Goal: Register for event/course

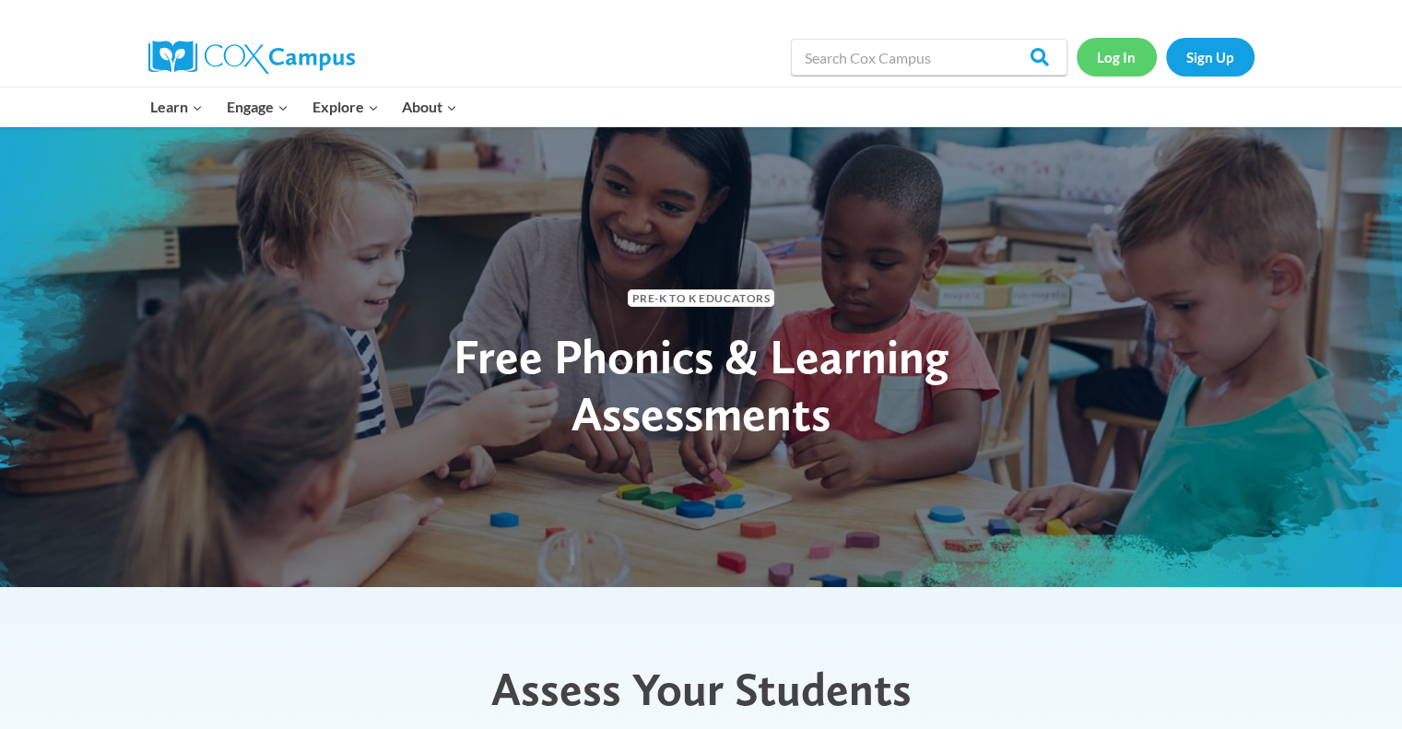
click at [1119, 59] on link "Log In" at bounding box center [1116, 57] width 80 height 38
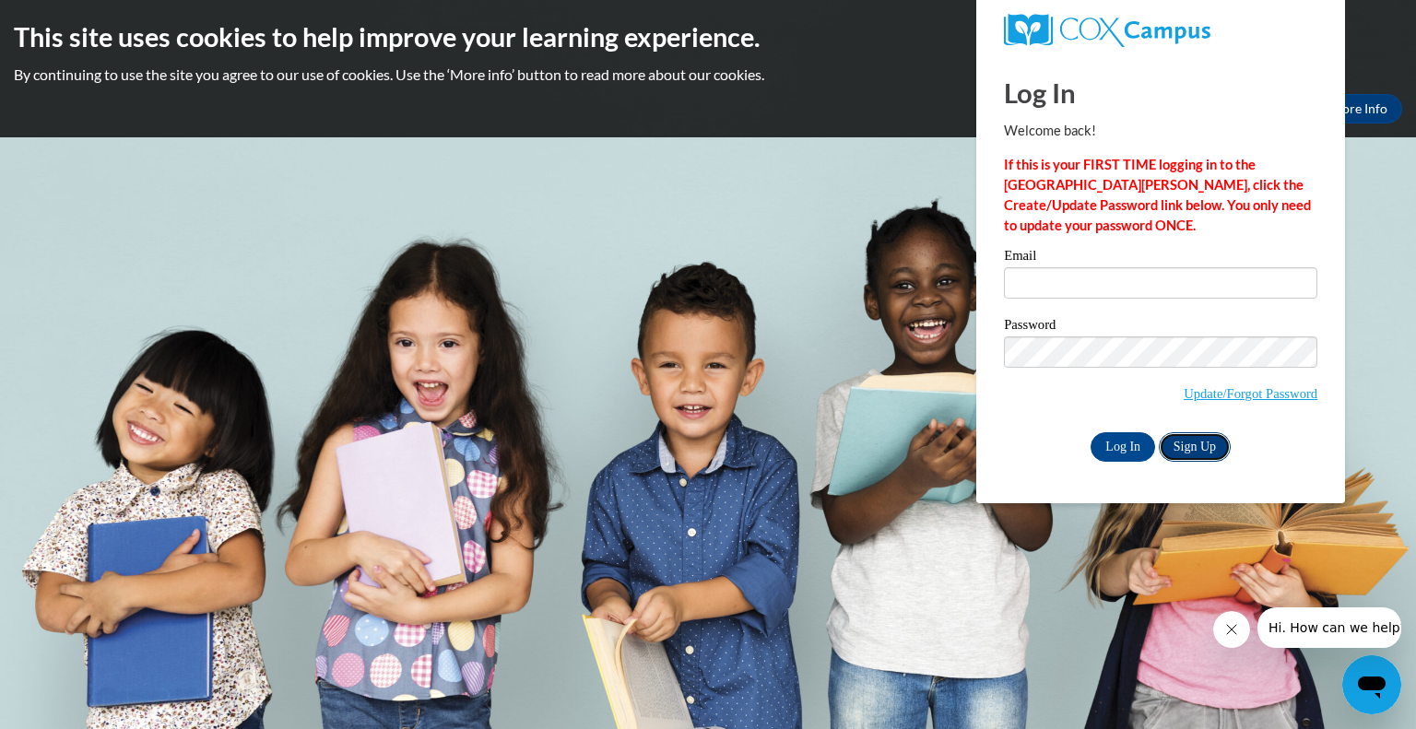
click at [1200, 446] on link "Sign Up" at bounding box center [1195, 446] width 72 height 29
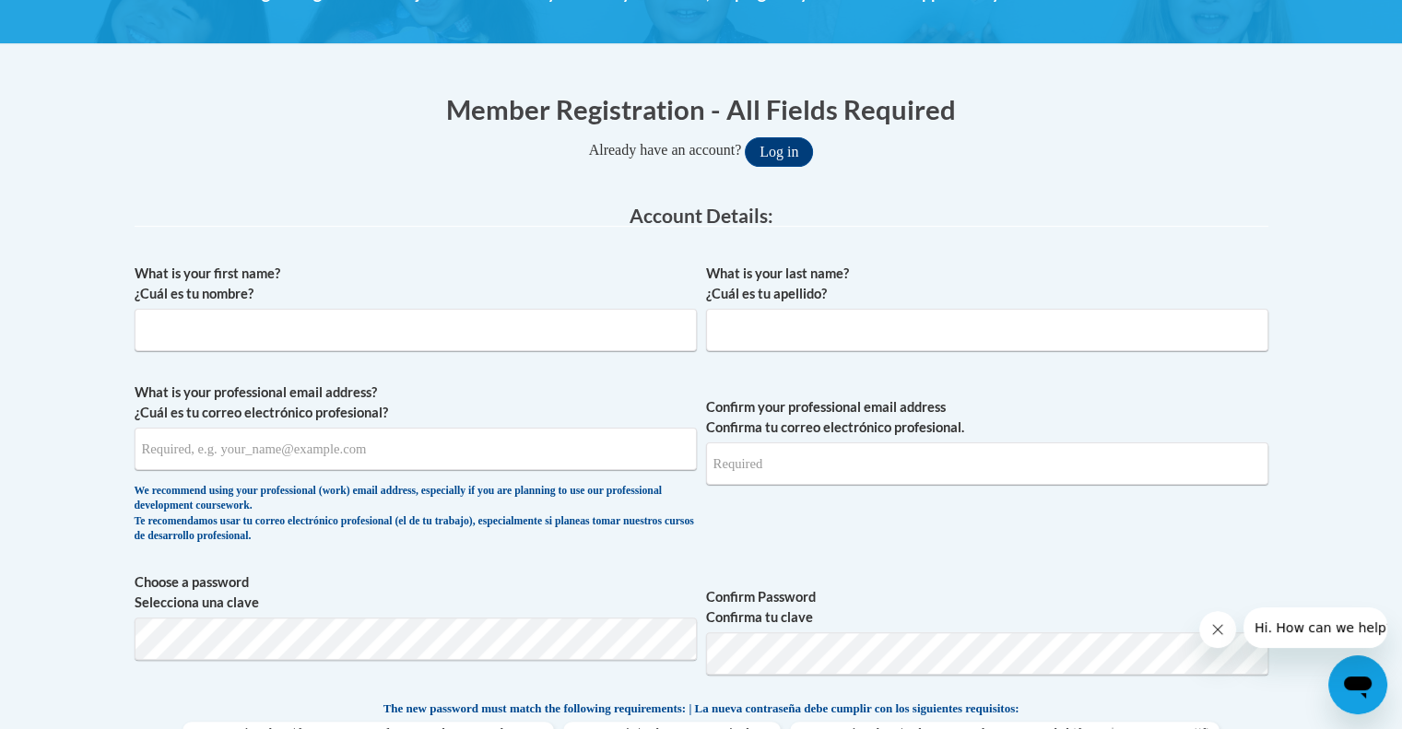
scroll to position [304, 0]
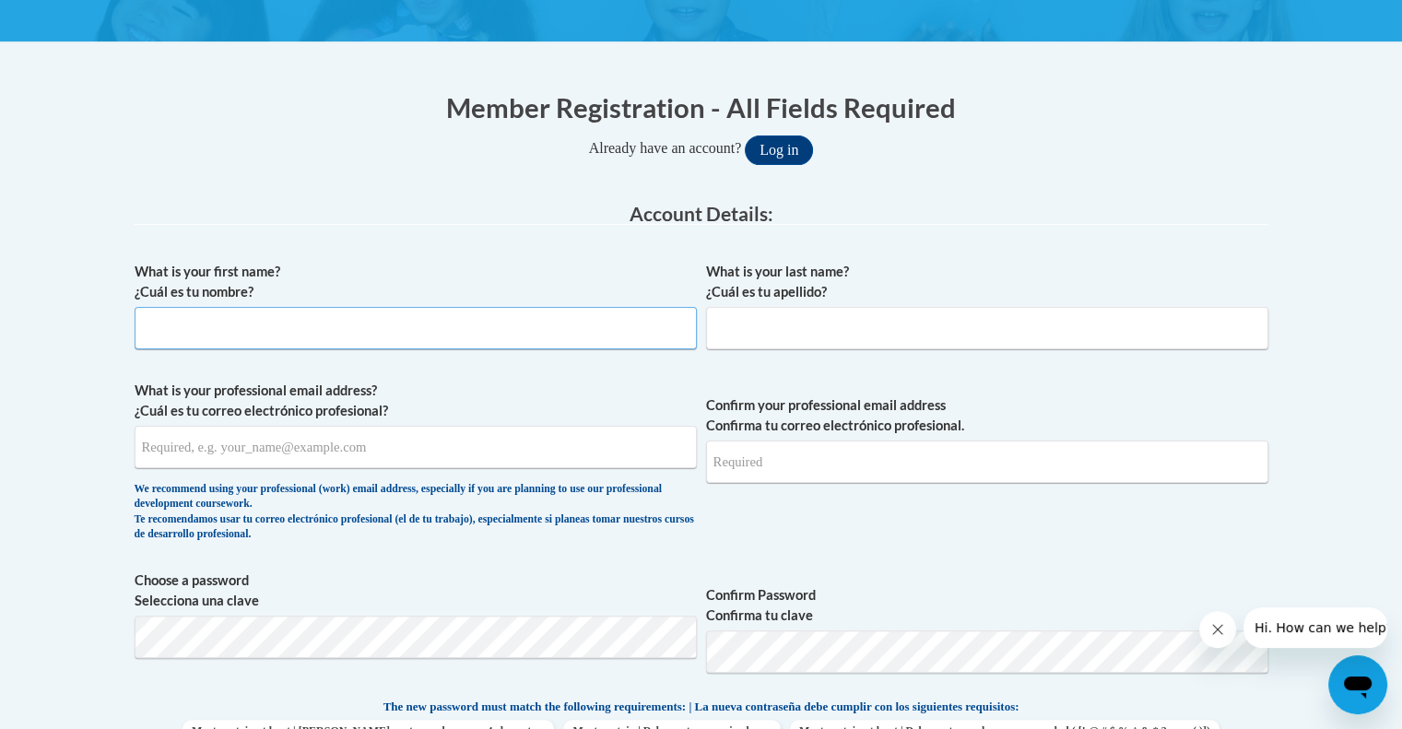
click at [345, 329] on input "What is your first name? ¿Cuál es tu nombre?" at bounding box center [416, 328] width 562 height 42
type input "Elaine"
type input "Ellis"
type input "eellis@chattflint.org"
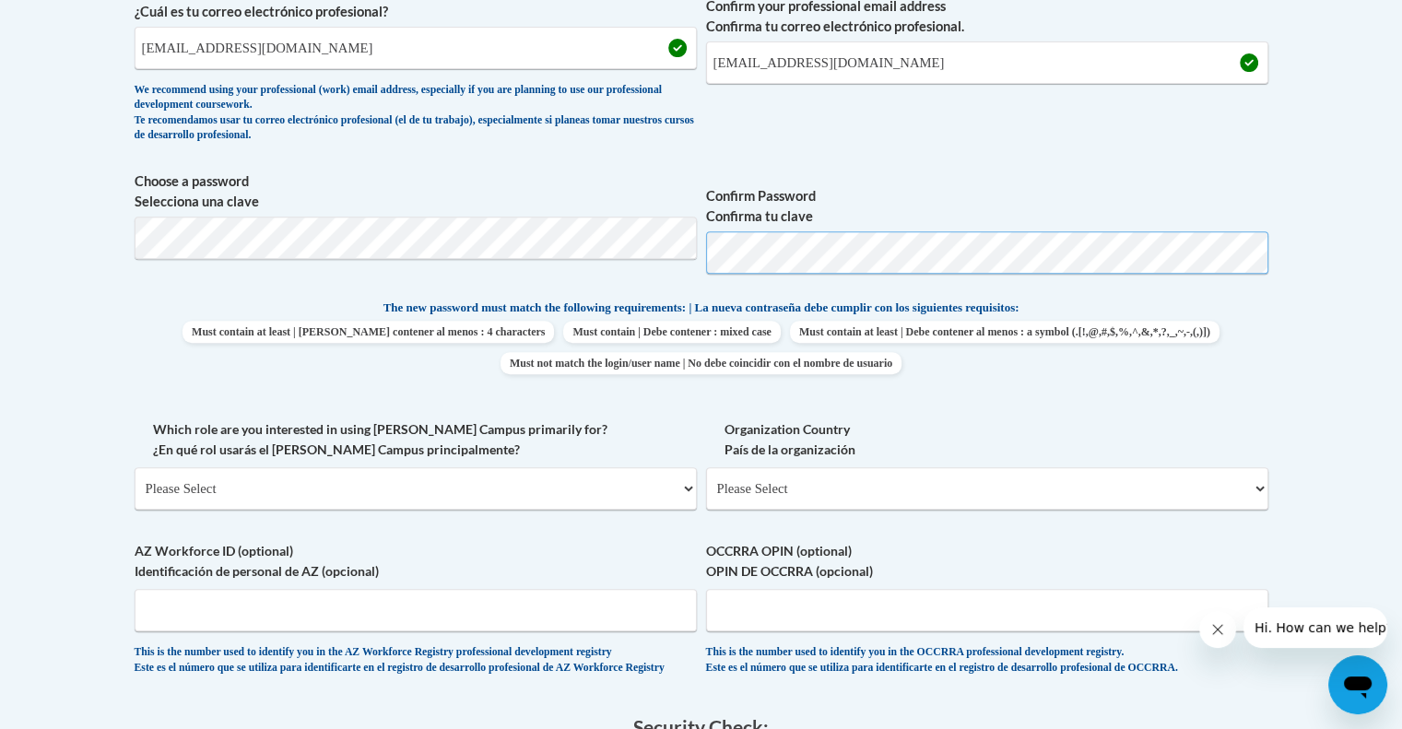
scroll to position [712, 0]
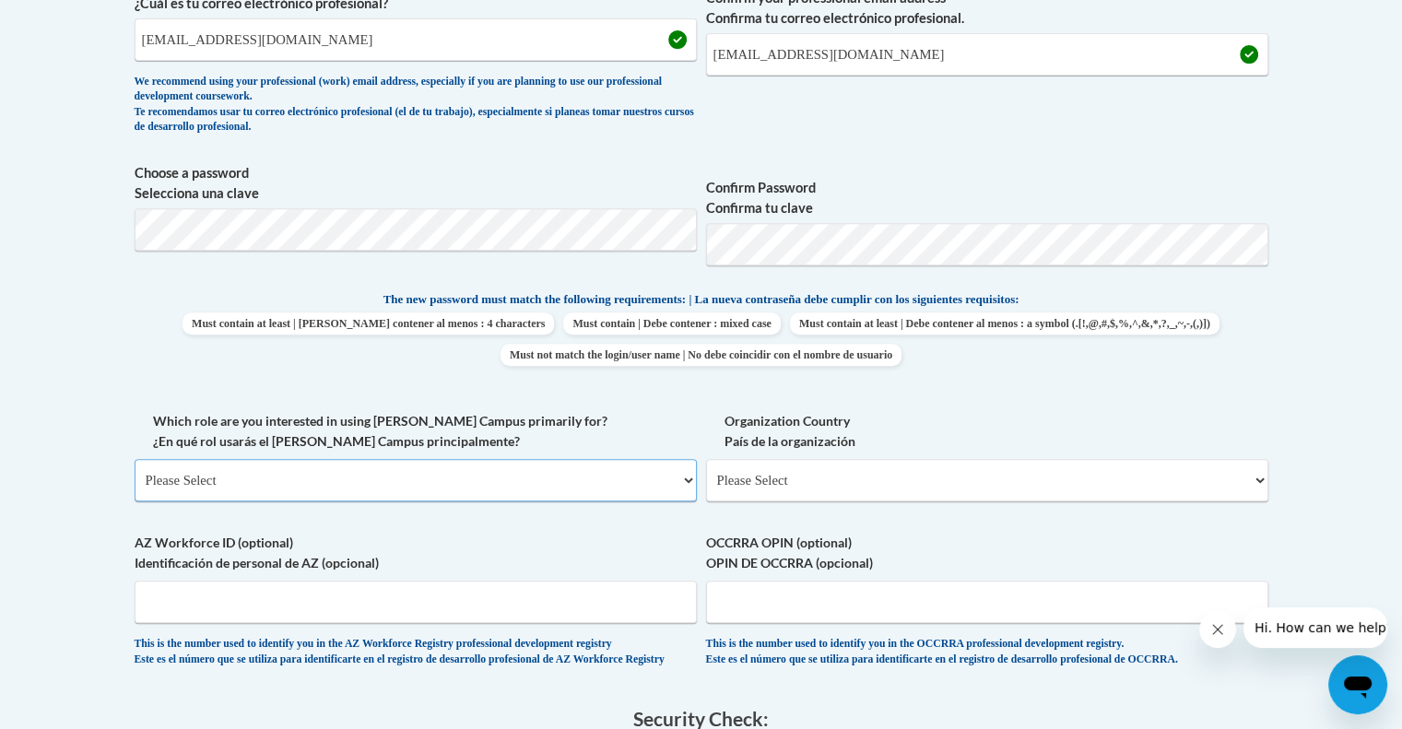
click at [311, 476] on select "Please Select College/University | Colegio/Universidad Community/Nonprofit Part…" at bounding box center [416, 480] width 562 height 42
select select "fbf2d438-af2f-41f8-98f1-81c410e29de3"
click at [135, 459] on select "Please Select College/University | Colegio/Universidad Community/Nonprofit Part…" at bounding box center [416, 480] width 562 height 42
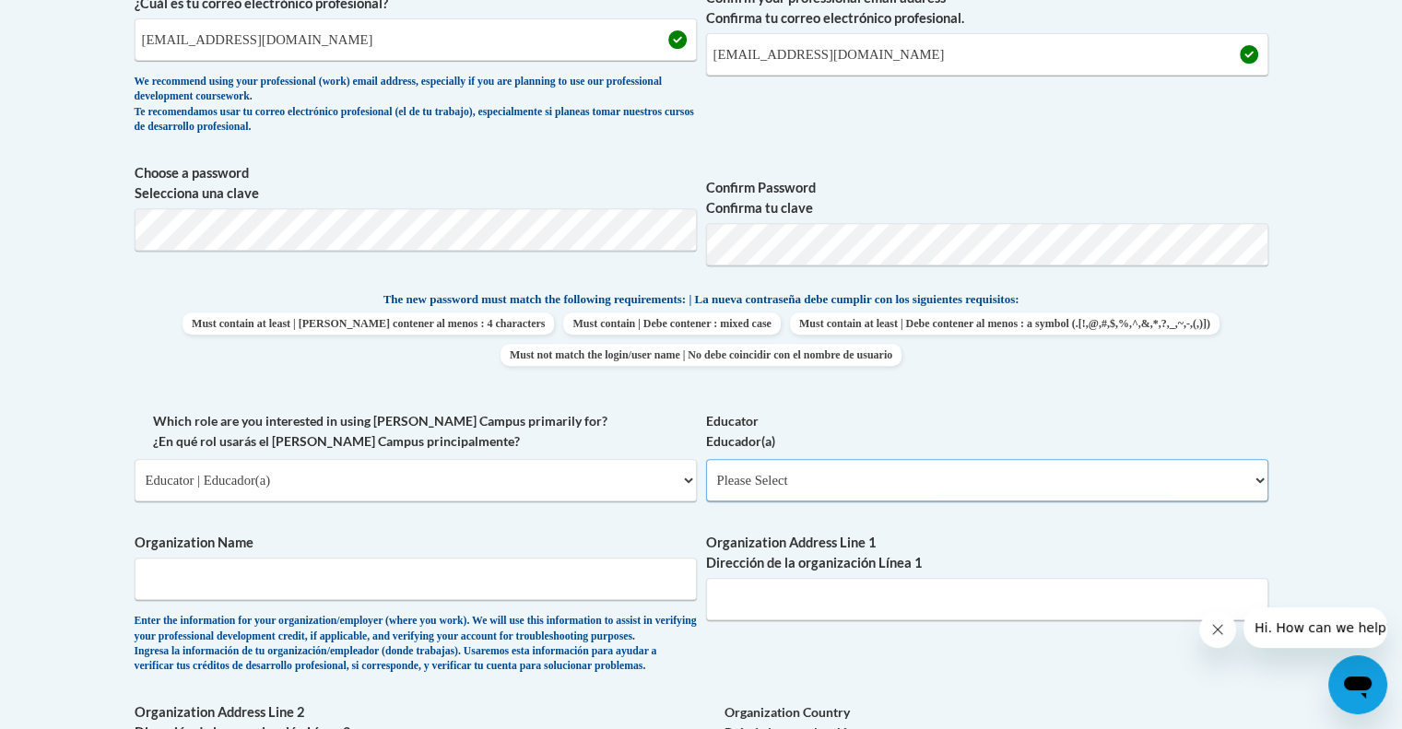
click at [834, 480] on select "Please Select Early Learning/Daycare Teacher/Family Home Care Provider | Maestr…" at bounding box center [987, 480] width 562 height 42
select select "5455f13f-8aeb-4200-a53b-f3dbe28286cf"
click at [706, 459] on select "Please Select Early Learning/Daycare Teacher/Family Home Care Provider | Maestr…" at bounding box center [987, 480] width 562 height 42
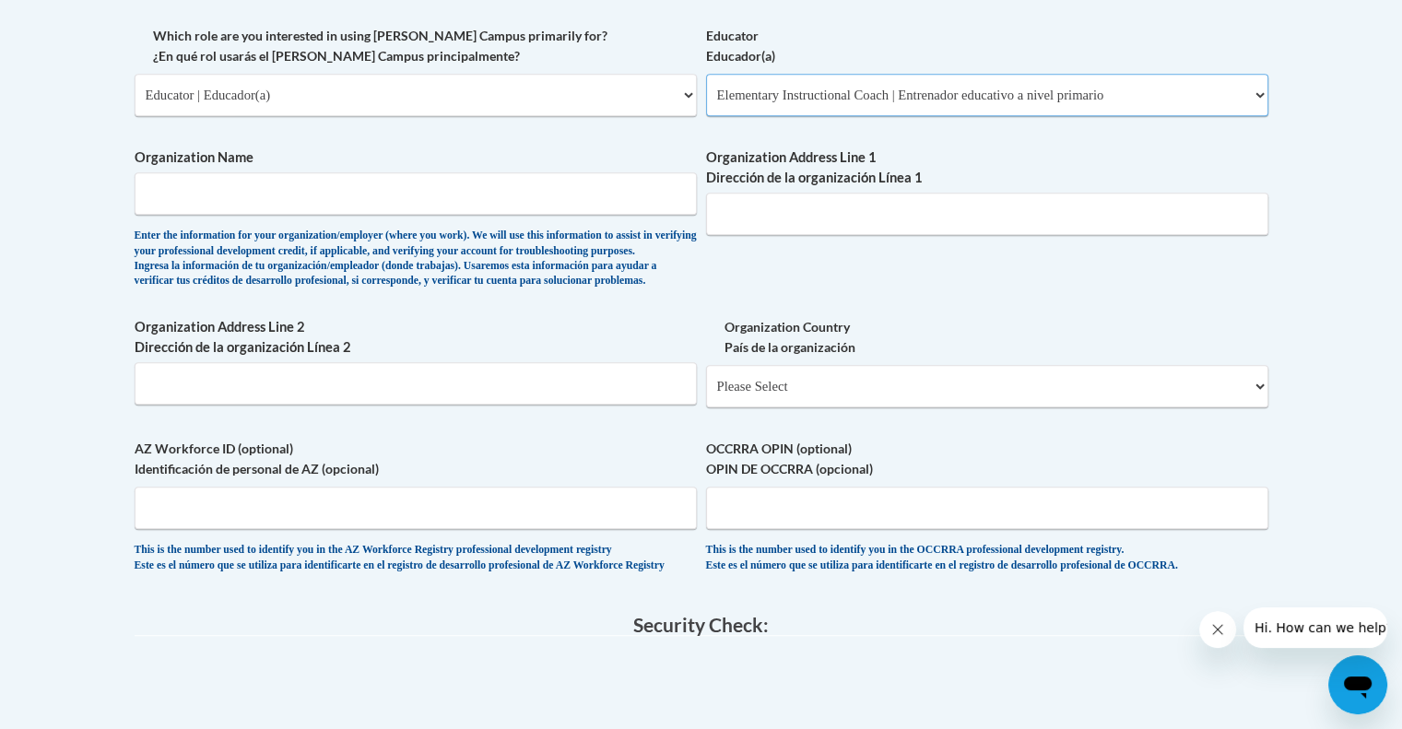
scroll to position [1098, 0]
click at [503, 194] on input "Organization Name" at bounding box center [416, 192] width 562 height 42
type input "Chattahoochee-Flint RESA"
click at [779, 224] on input "Organization Address Line 1 Dirección de la organización Línea 1" at bounding box center [987, 213] width 562 height 42
click at [752, 406] on select "Please Select United States | Estados Unidos Outside of the United States | Fue…" at bounding box center [987, 385] width 562 height 42
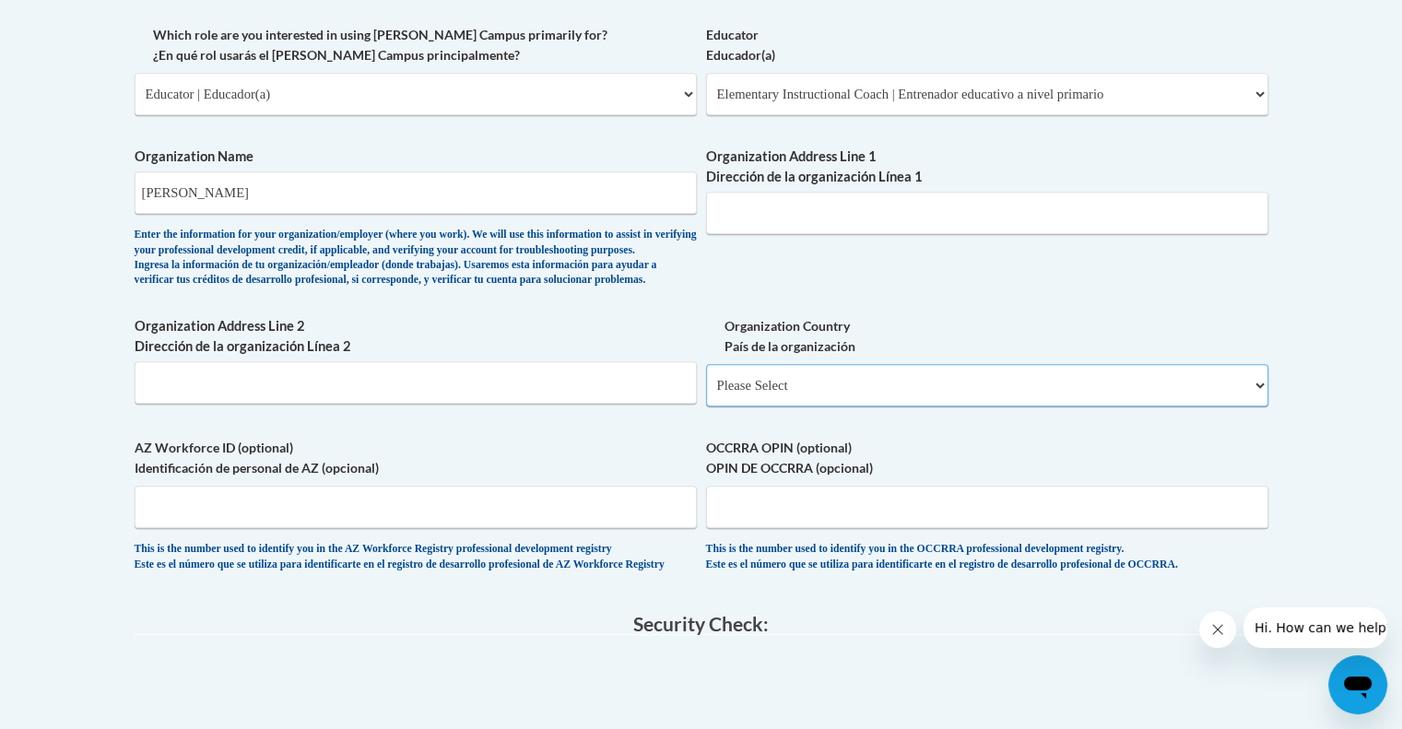
select select "ad49bcad-a171-4b2e-b99c-48b446064914"
click at [706, 394] on select "Please Select United States | Estados Unidos Outside of the United States | Fue…" at bounding box center [987, 385] width 562 height 42
select select
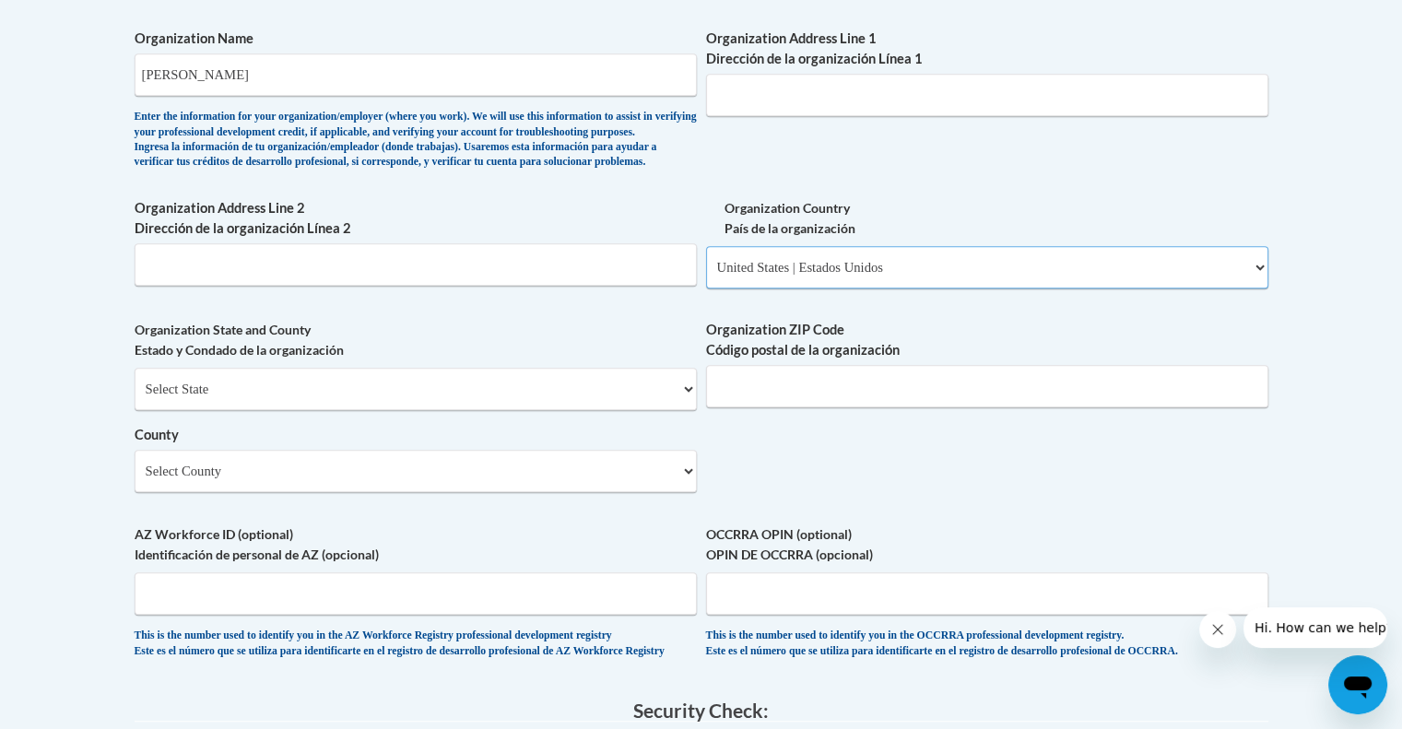
scroll to position [1220, 0]
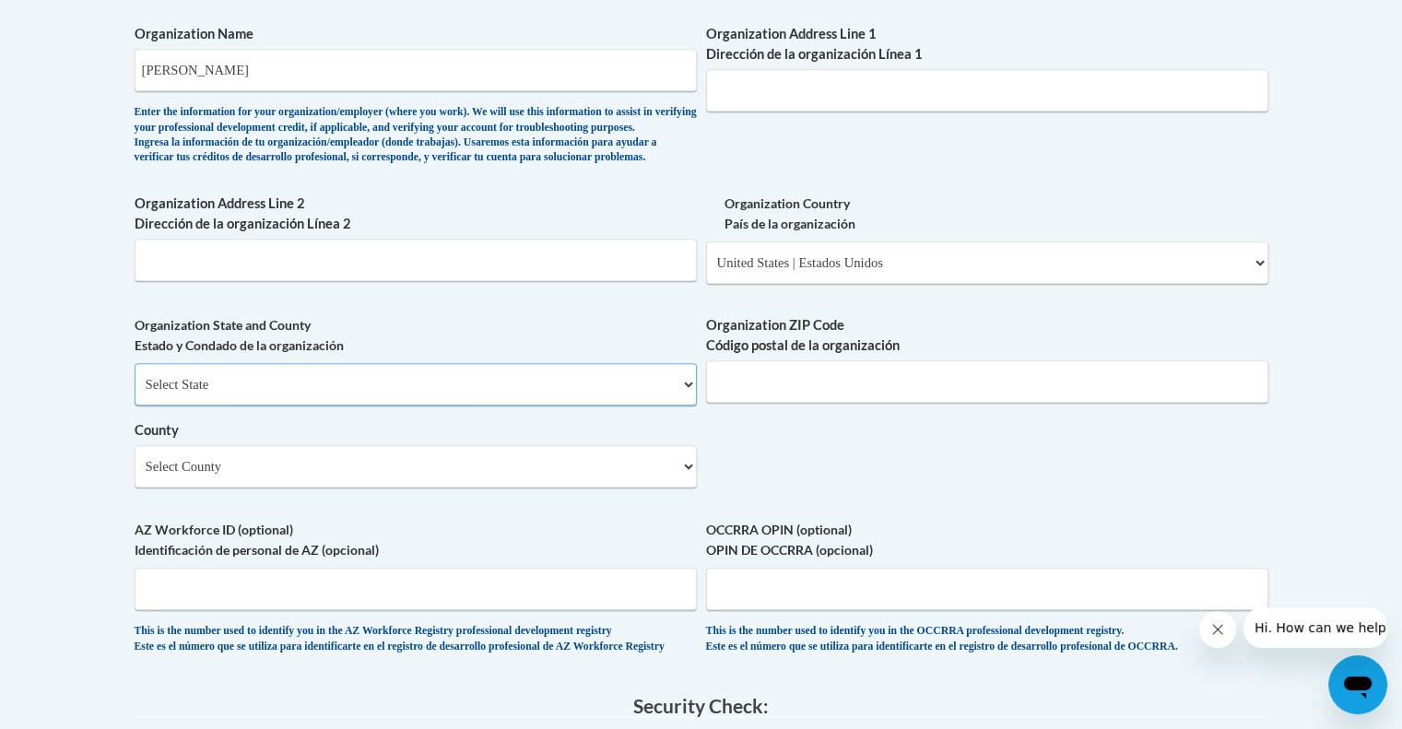
click at [394, 406] on select "Select State Alabama Alaska Arizona Arkansas California Colorado Connecticut De…" at bounding box center [416, 384] width 562 height 42
select select "Georgia"
click at [135, 394] on select "Select State Alabama Alaska Arizona Arkansas California Colorado Connecticut De…" at bounding box center [416, 384] width 562 height 42
click at [805, 403] on input "Organization ZIP Code Código postal de la organización" at bounding box center [987, 381] width 562 height 42
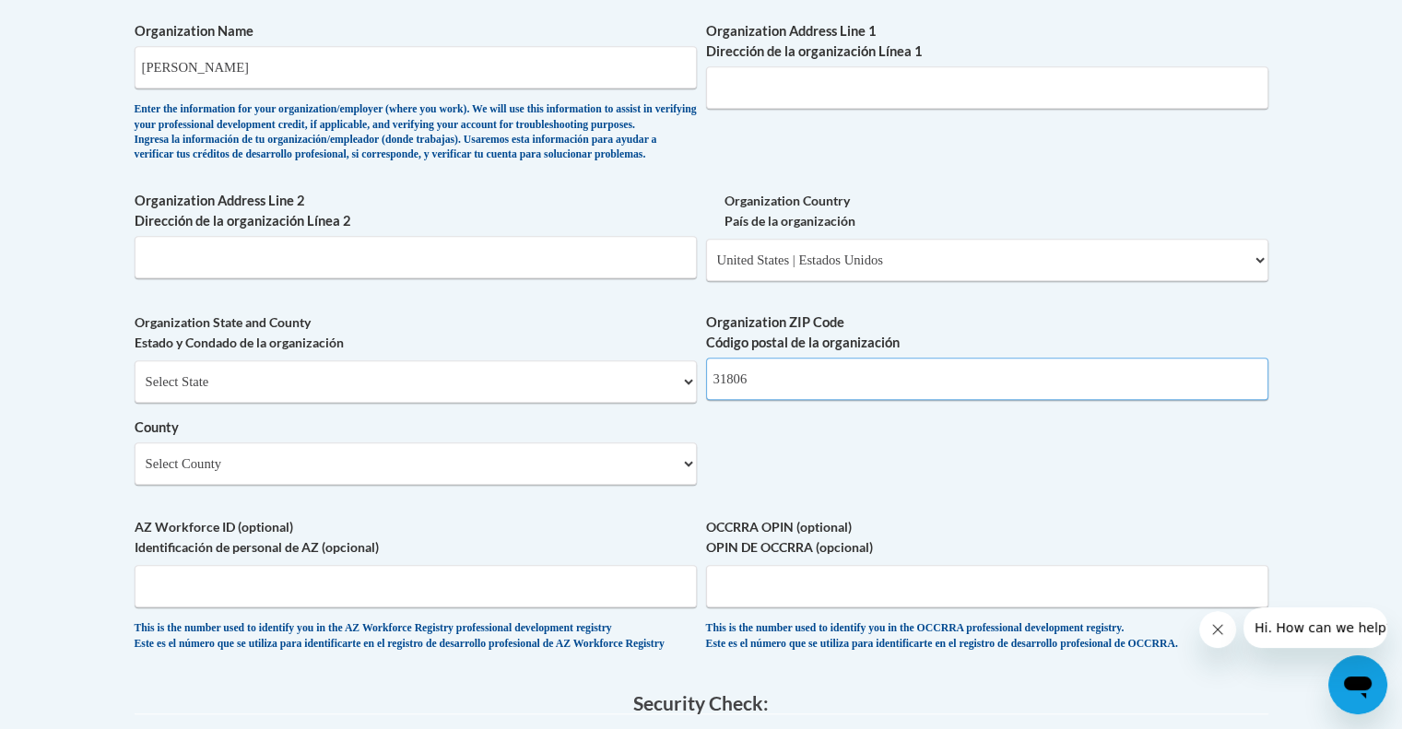
scroll to position [1224, 0]
type input "31806"
click at [246, 277] on input "Organization Address Line 2 Dirección de la organización Línea 2" at bounding box center [416, 256] width 562 height 42
click at [834, 81] on input "Organization Address Line 1 Dirección de la organización Línea 1" at bounding box center [987, 86] width 562 height 42
paste input "121 East College St."
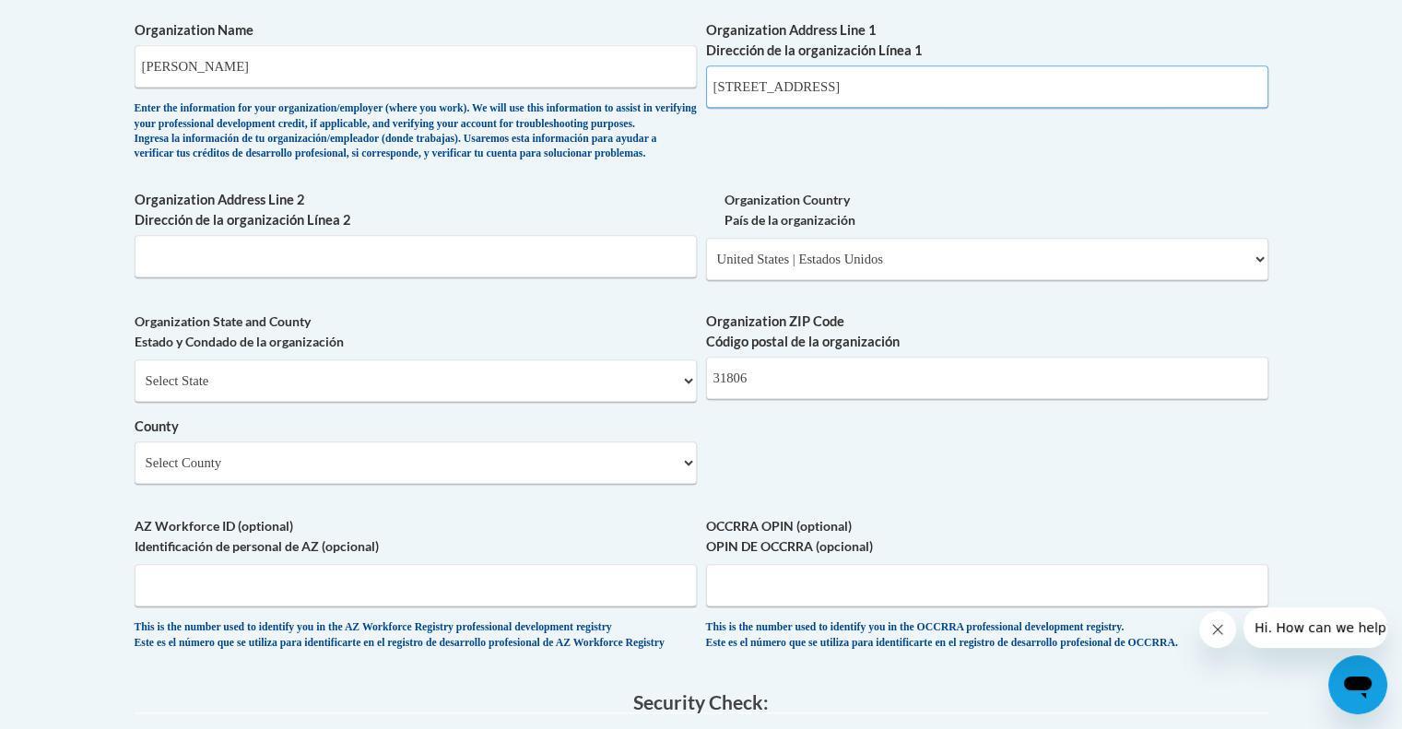
type input "121 East College St."
click at [251, 402] on select "Select State Alabama Alaska Arizona Arkansas California Colorado Connecticut De…" at bounding box center [416, 380] width 562 height 42
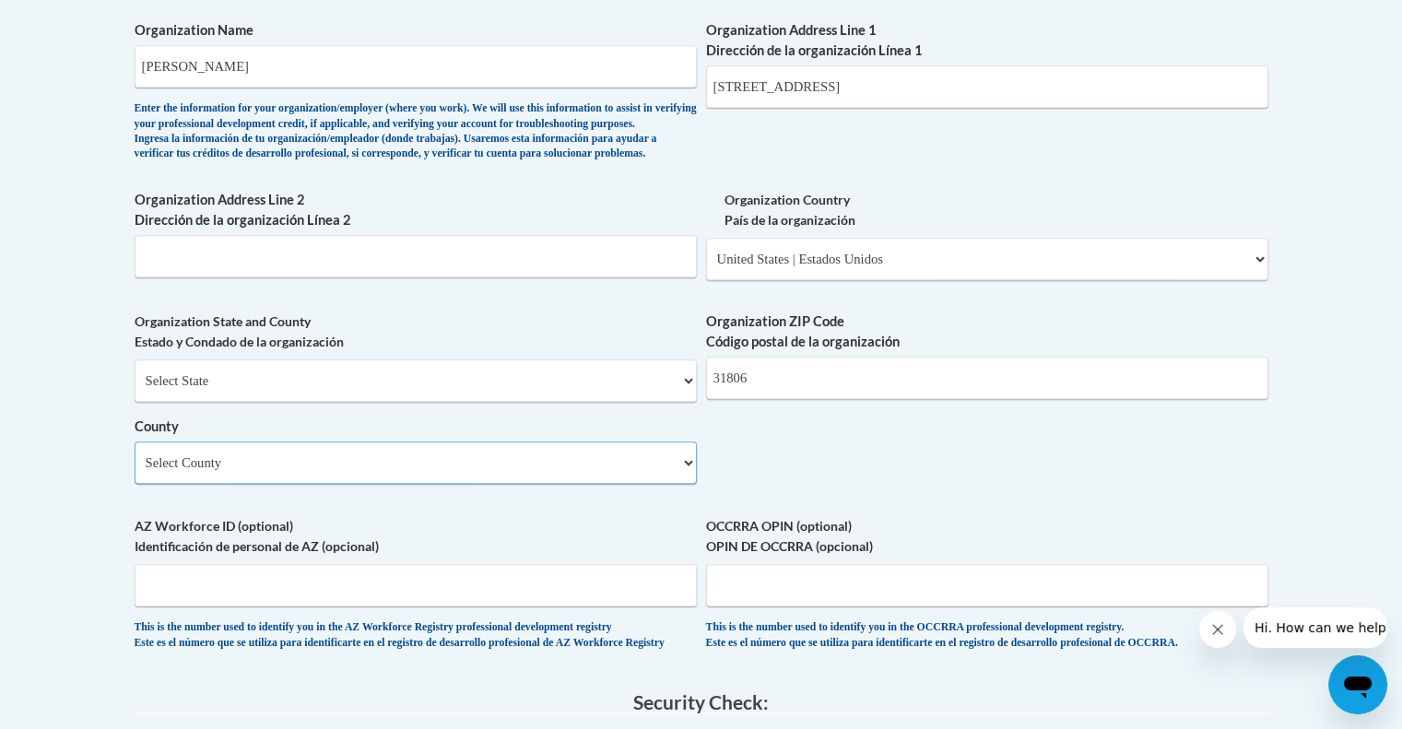
click at [246, 484] on select "Select County Appling Atkinson Bacon Baker Baldwin Banks Barrow Bartow Ben Hill…" at bounding box center [416, 462] width 562 height 42
select select "Schley"
click at [135, 471] on select "Select County Appling Atkinson Bacon Baker Baldwin Banks Barrow Bartow Ben Hill…" at bounding box center [416, 462] width 562 height 42
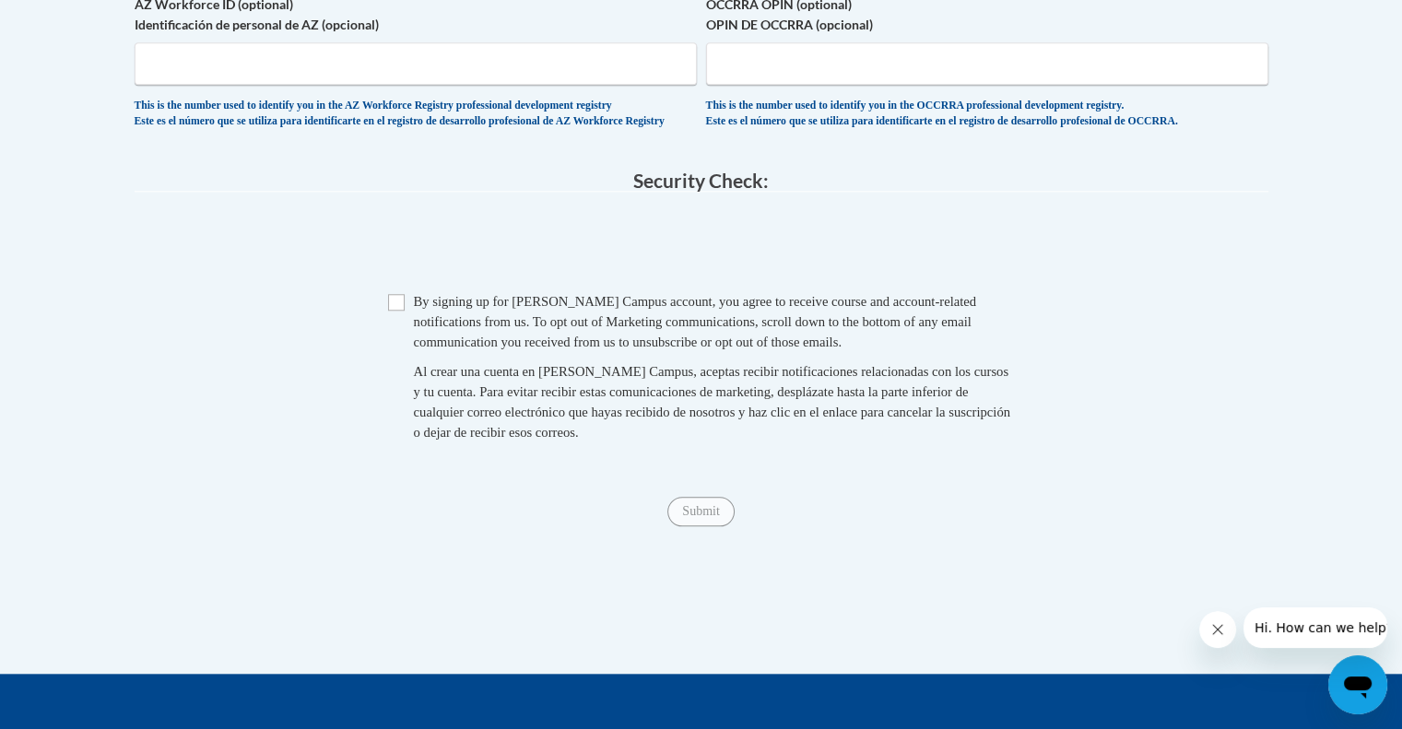
scroll to position [1743, 0]
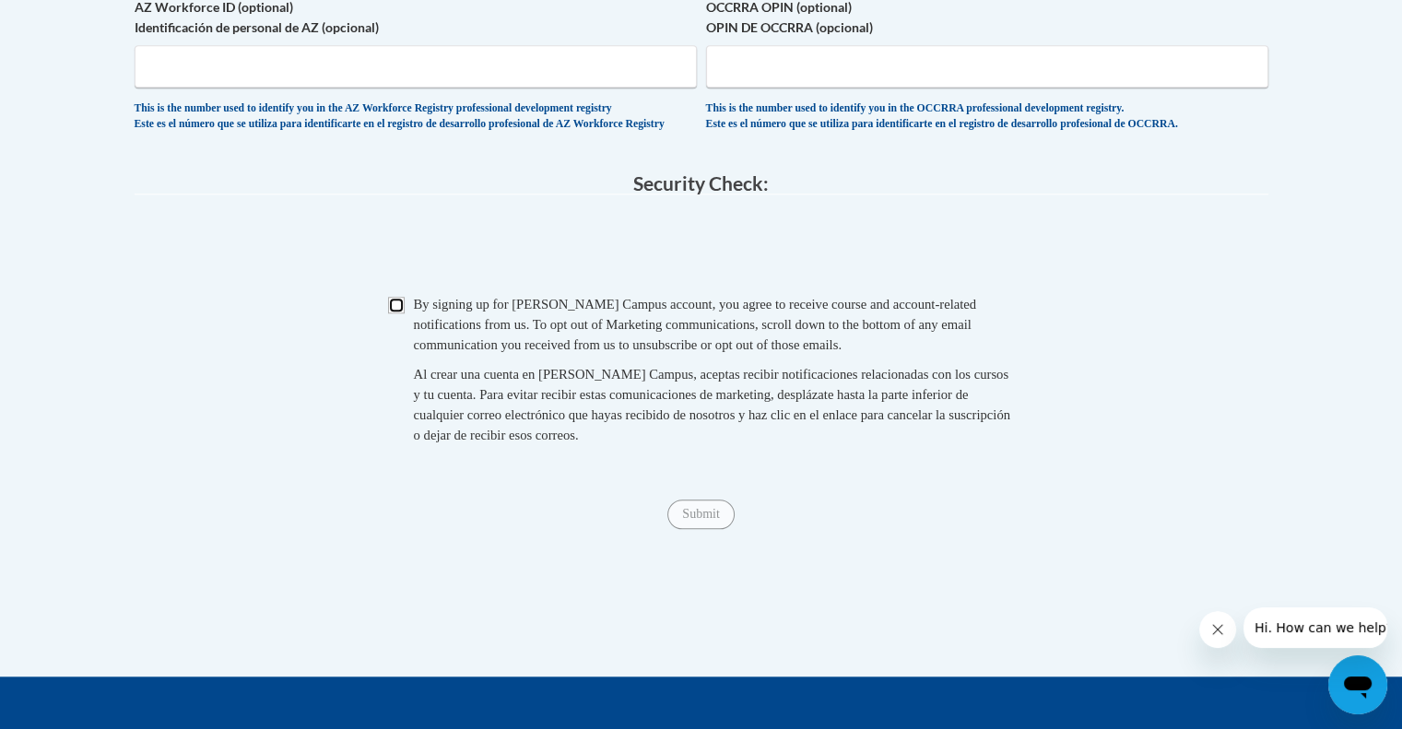
click at [394, 313] on input "Checkbox" at bounding box center [396, 305] width 17 height 17
checkbox input "true"
click at [693, 529] on input "Submit" at bounding box center [700, 514] width 66 height 29
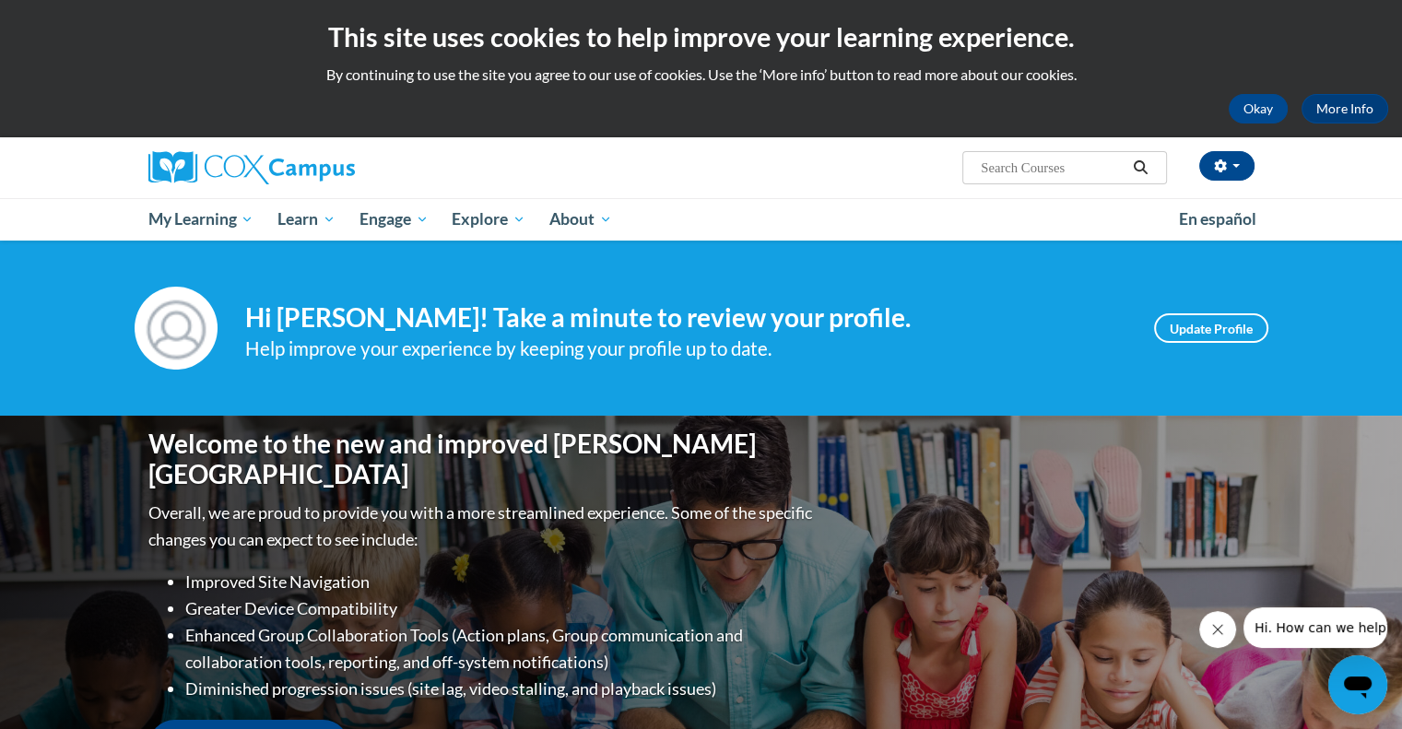
click at [1032, 171] on input "Search..." at bounding box center [1052, 168] width 147 height 22
type input "phonemic awareness assessment"
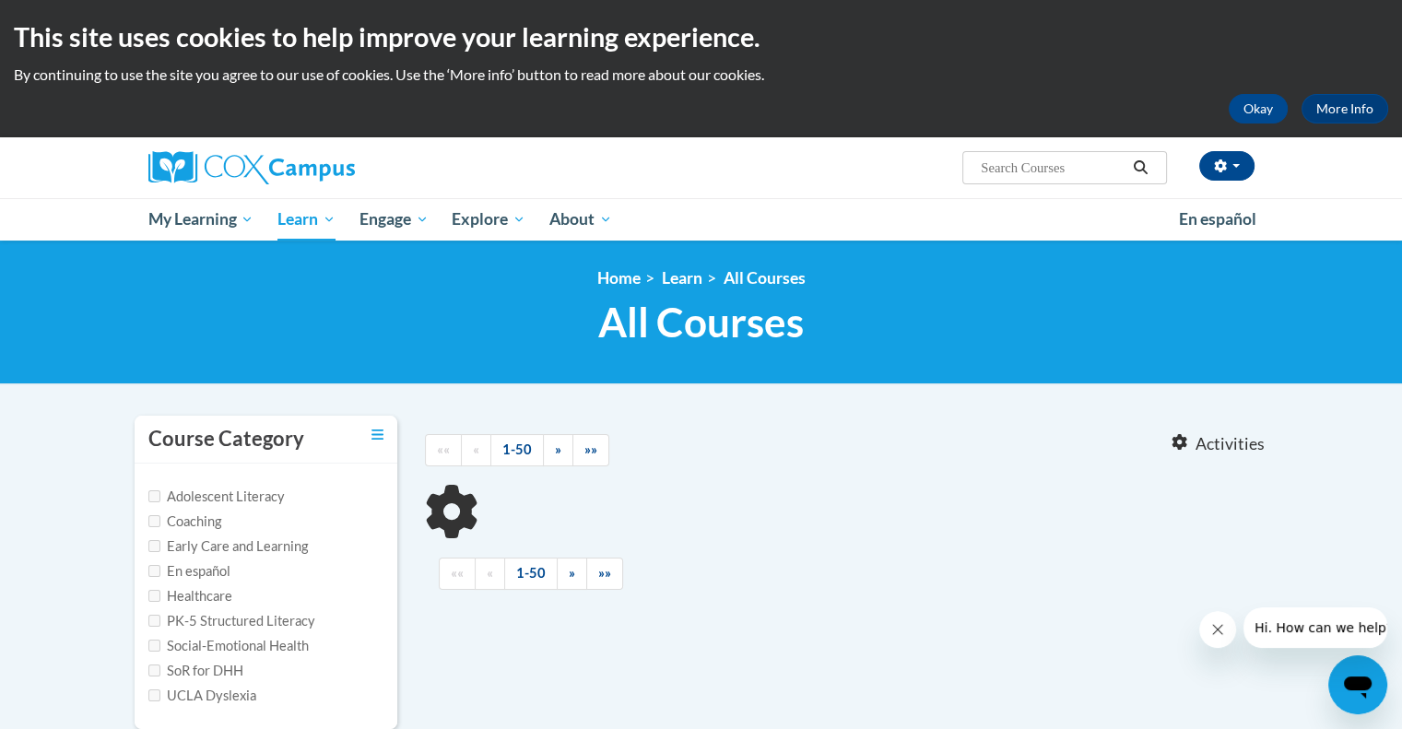
type input "phonemic awareness assessment"
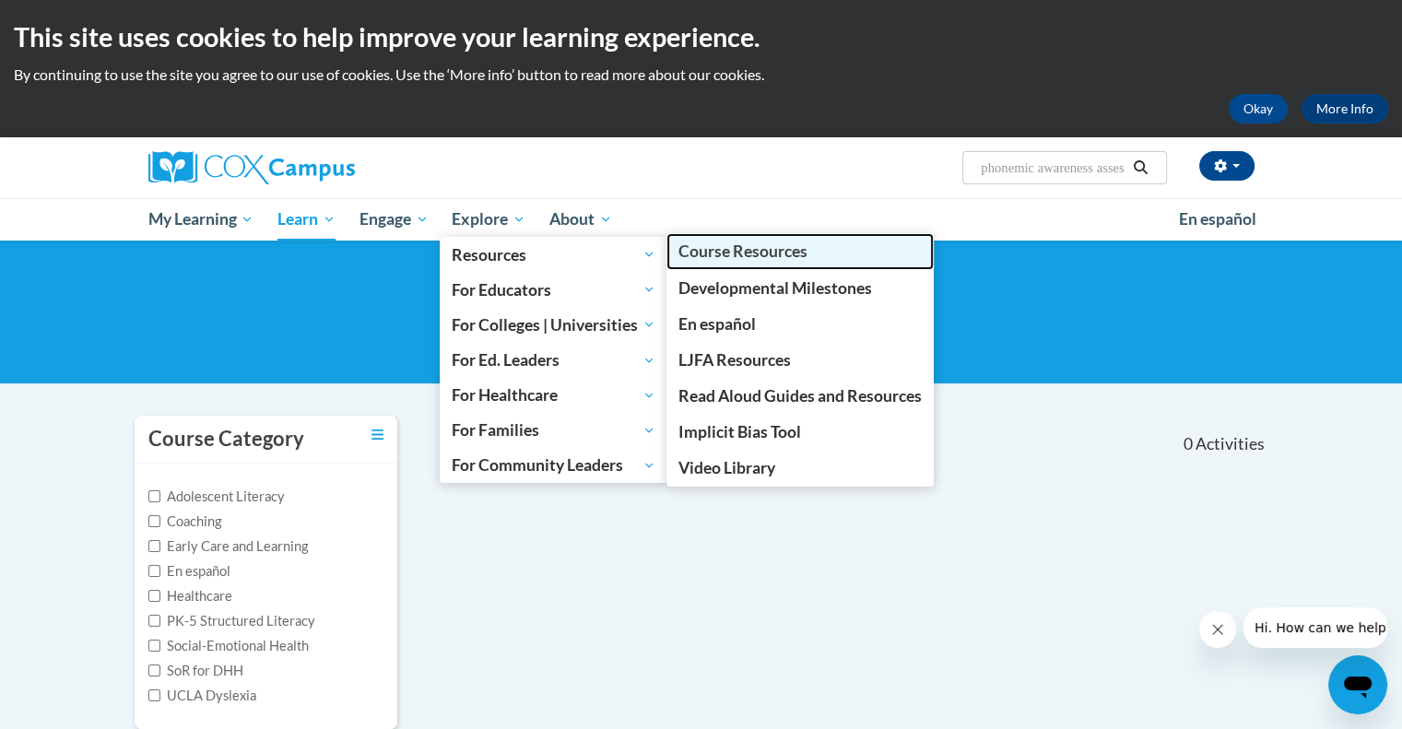
click at [756, 253] on span "Course Resources" at bounding box center [742, 250] width 129 height 19
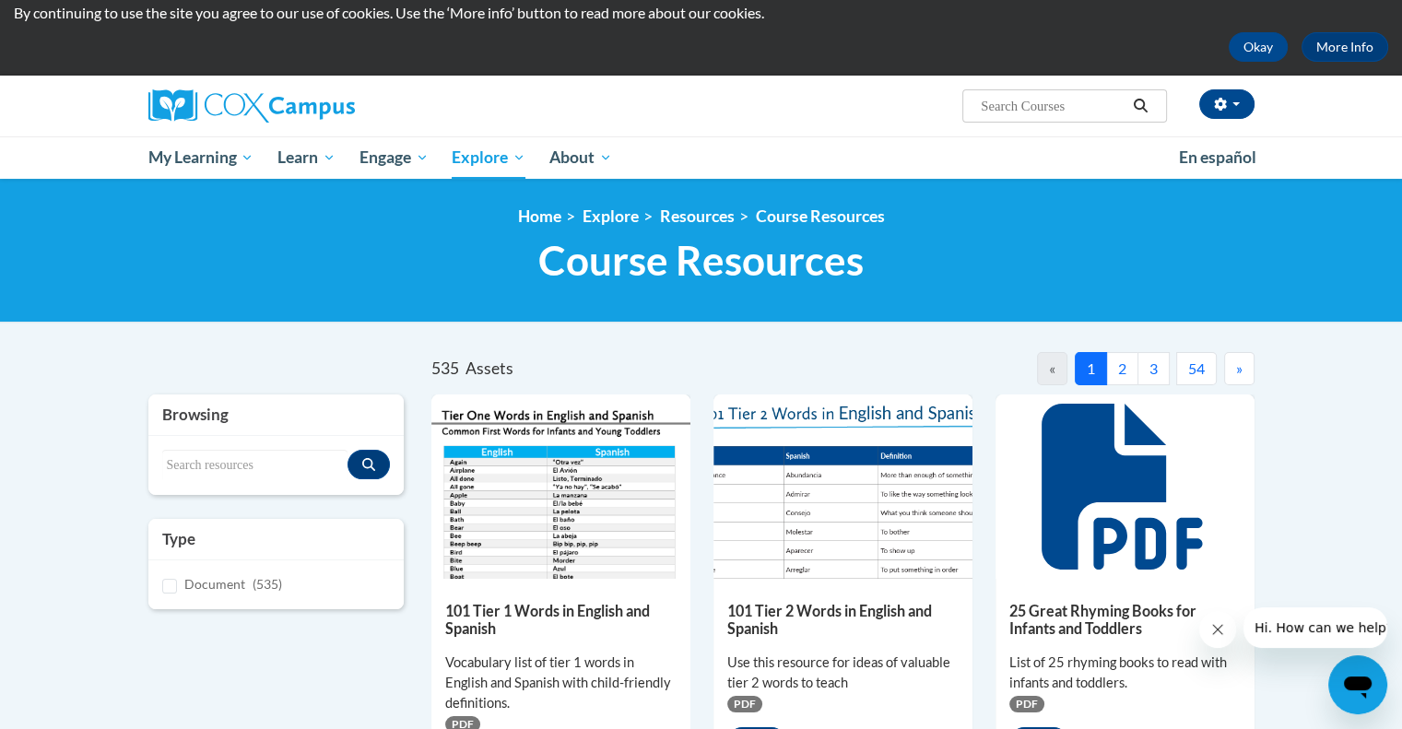
scroll to position [79, 0]
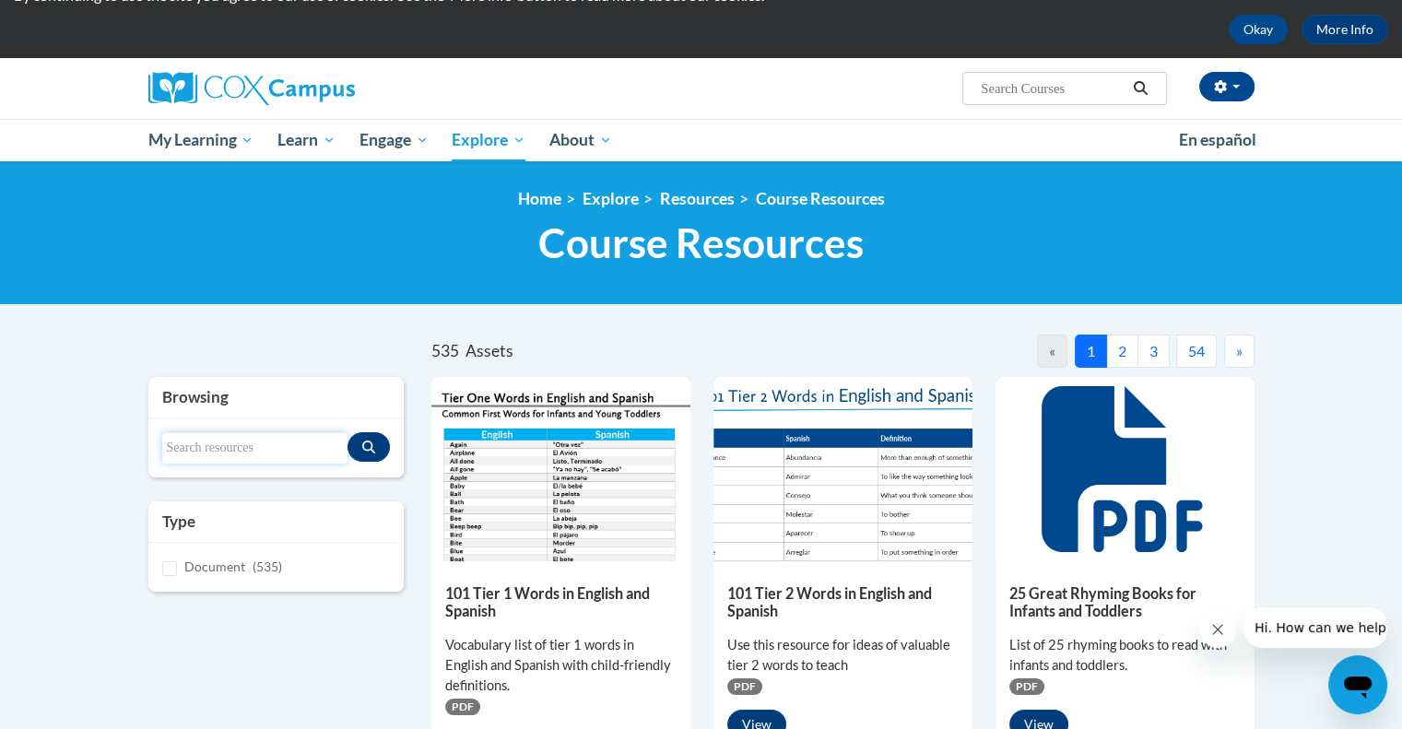
click at [211, 441] on input "Search resources" at bounding box center [255, 447] width 186 height 31
type input "phonemic awareness"
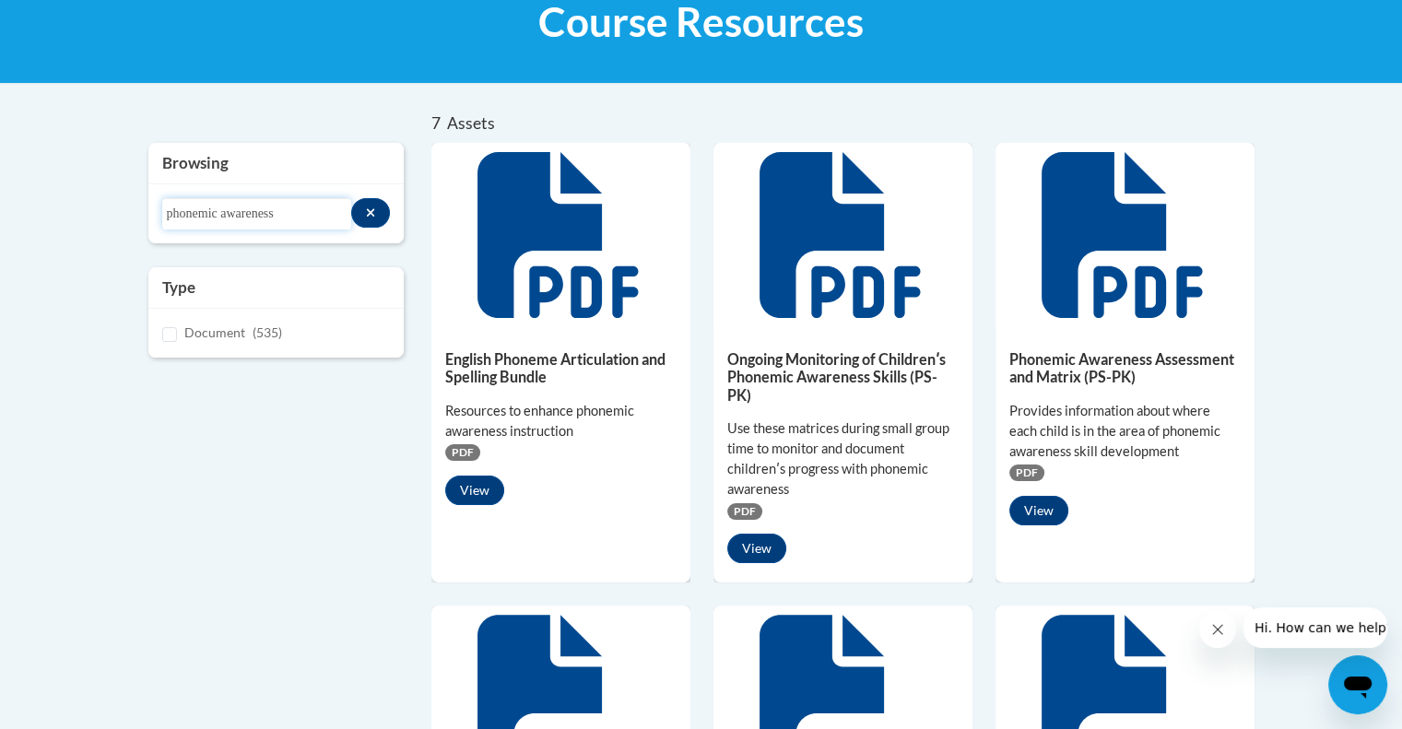
scroll to position [294, 0]
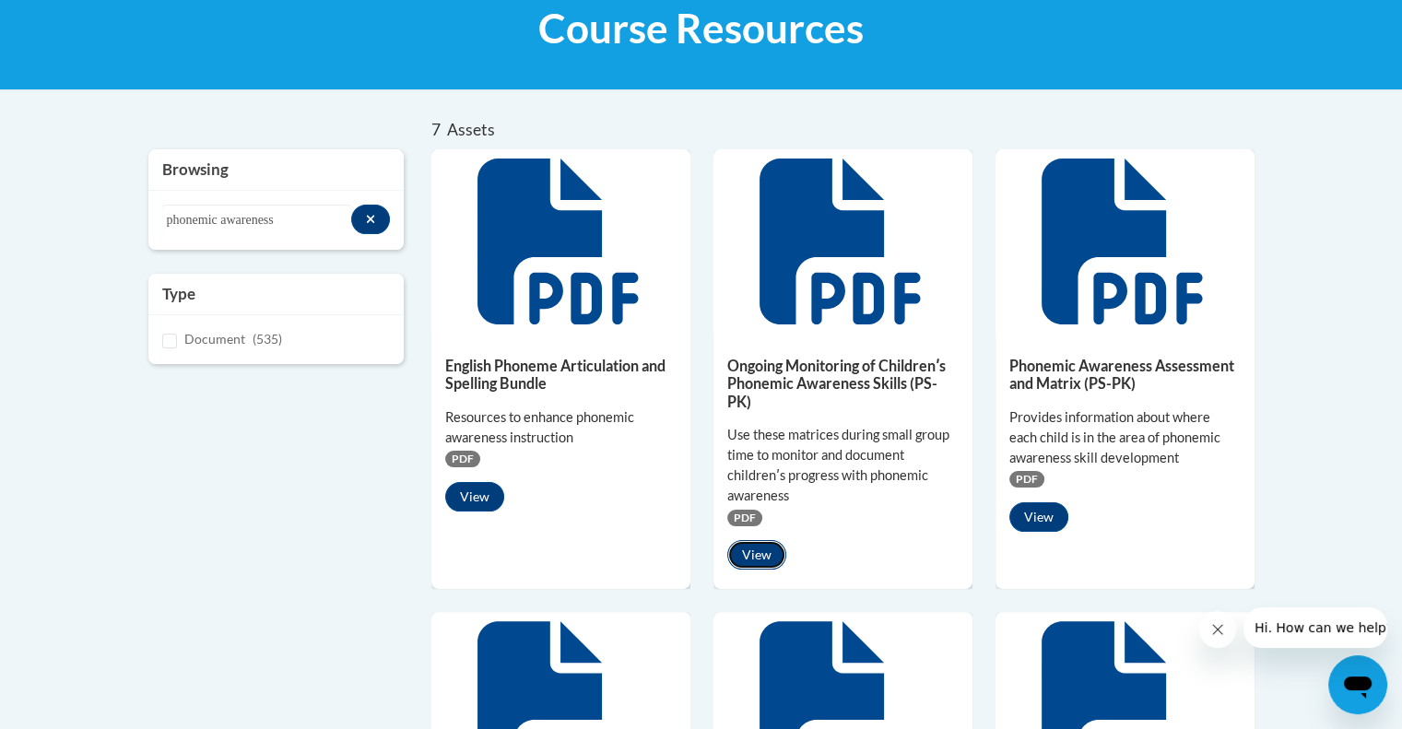
click at [744, 559] on button "View" at bounding box center [756, 554] width 59 height 29
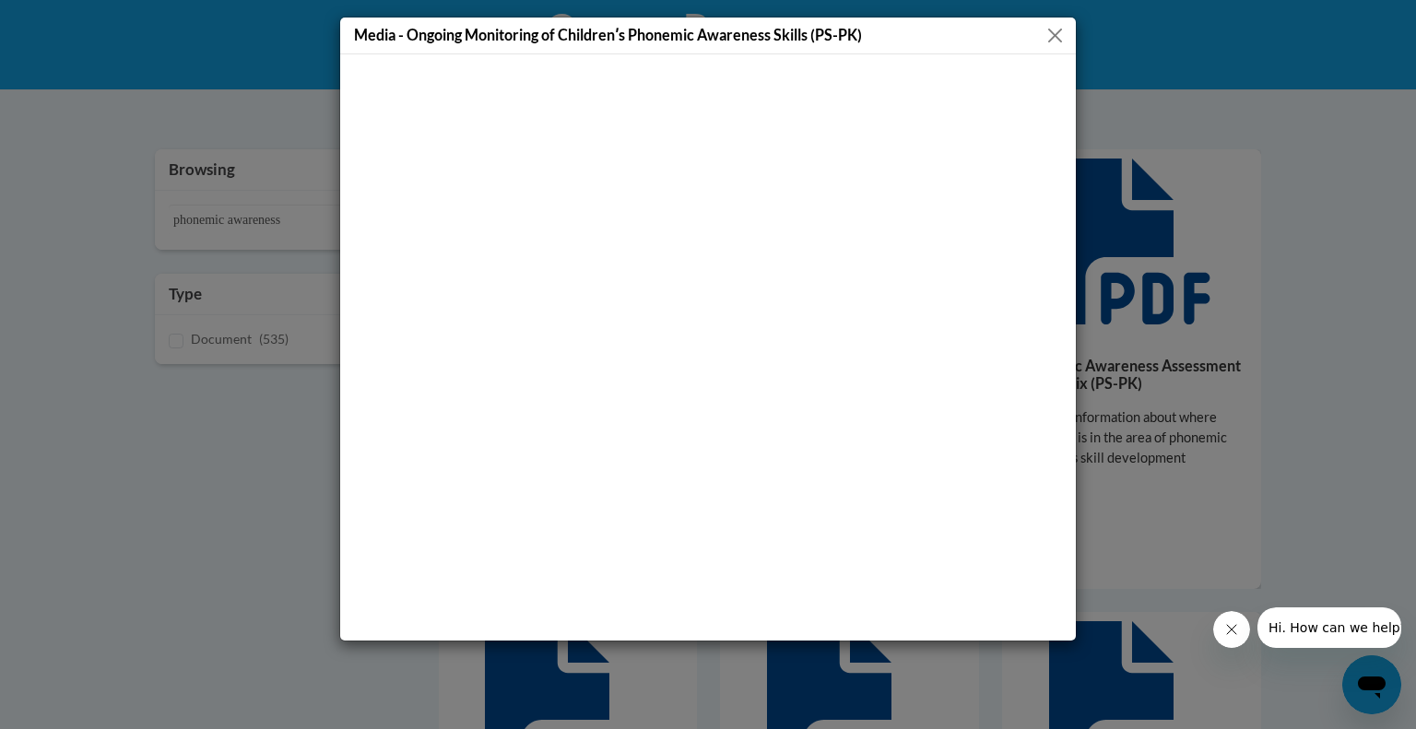
click at [1065, 31] on button "Close" at bounding box center [1054, 35] width 23 height 23
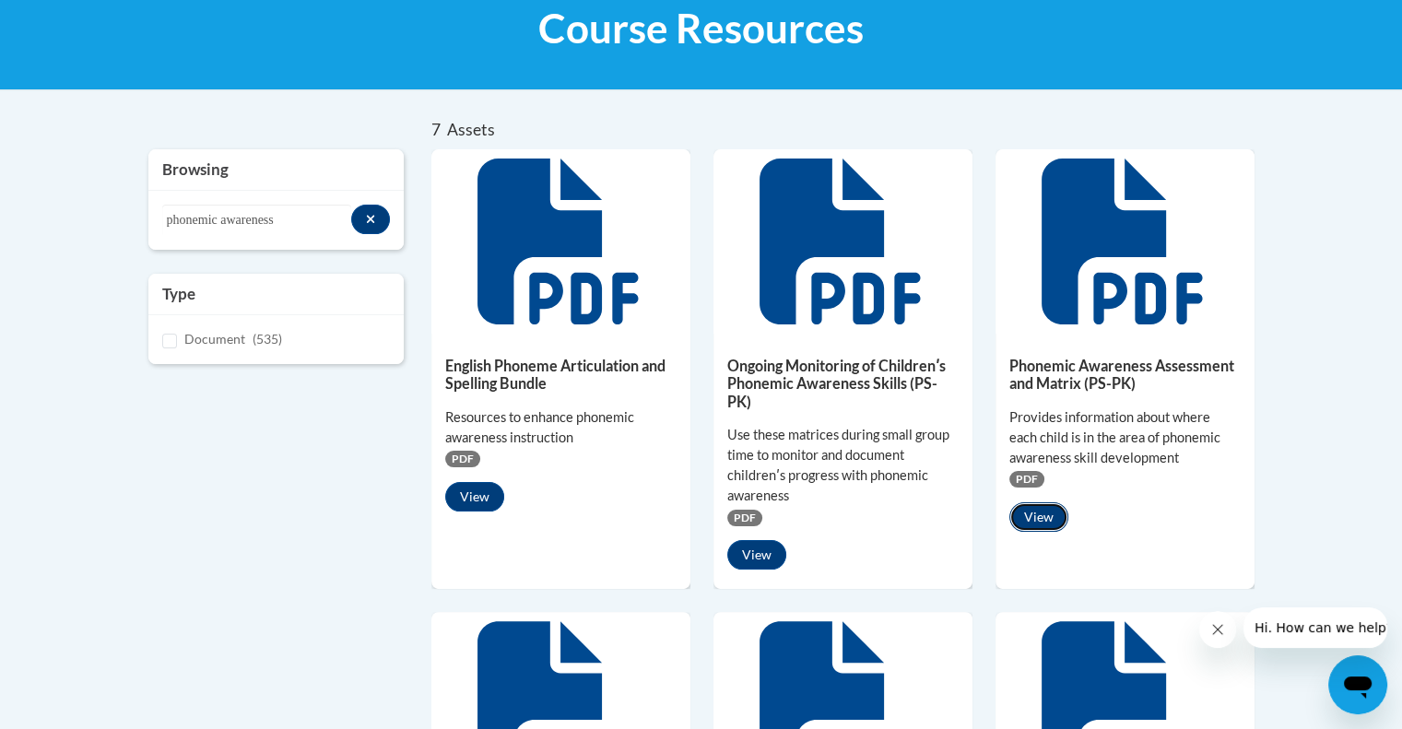
click at [1036, 518] on button "View" at bounding box center [1038, 516] width 59 height 29
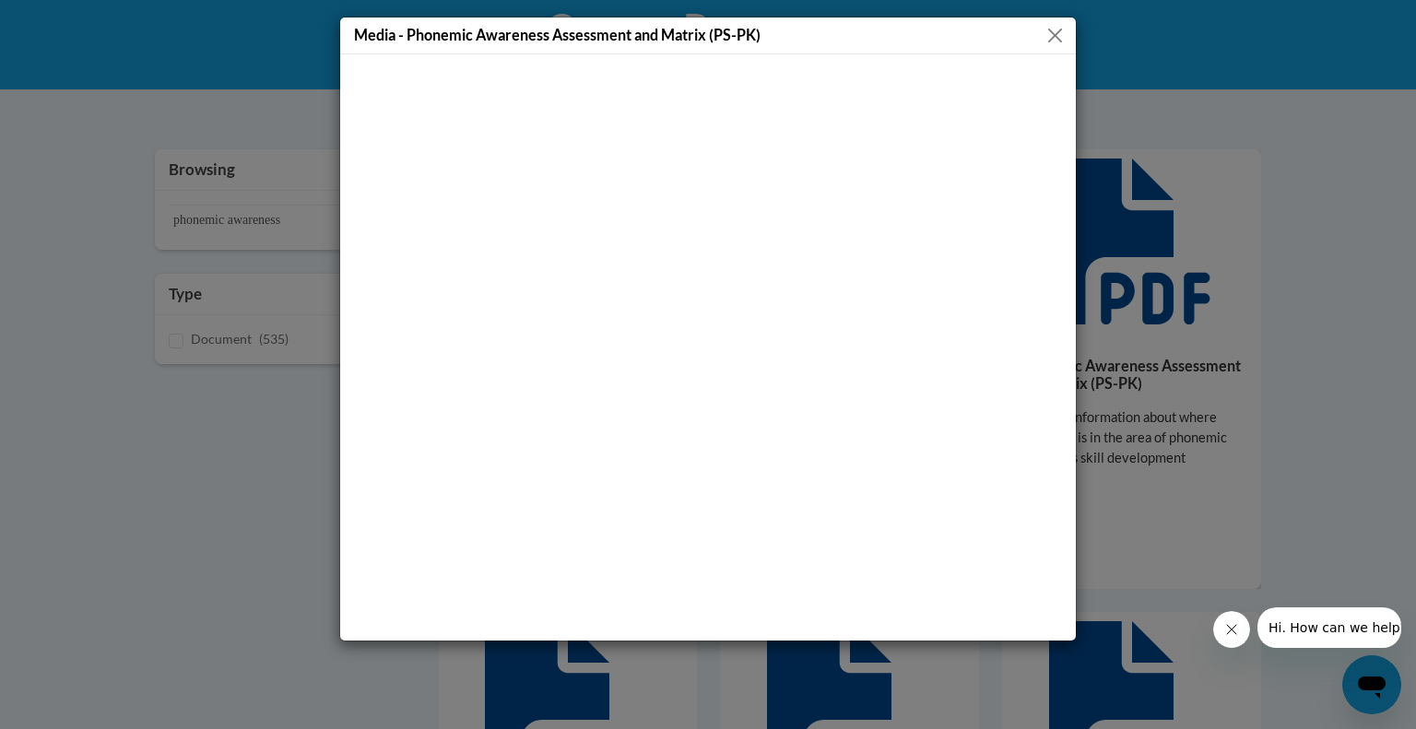
click at [1059, 36] on button "Close" at bounding box center [1054, 35] width 23 height 23
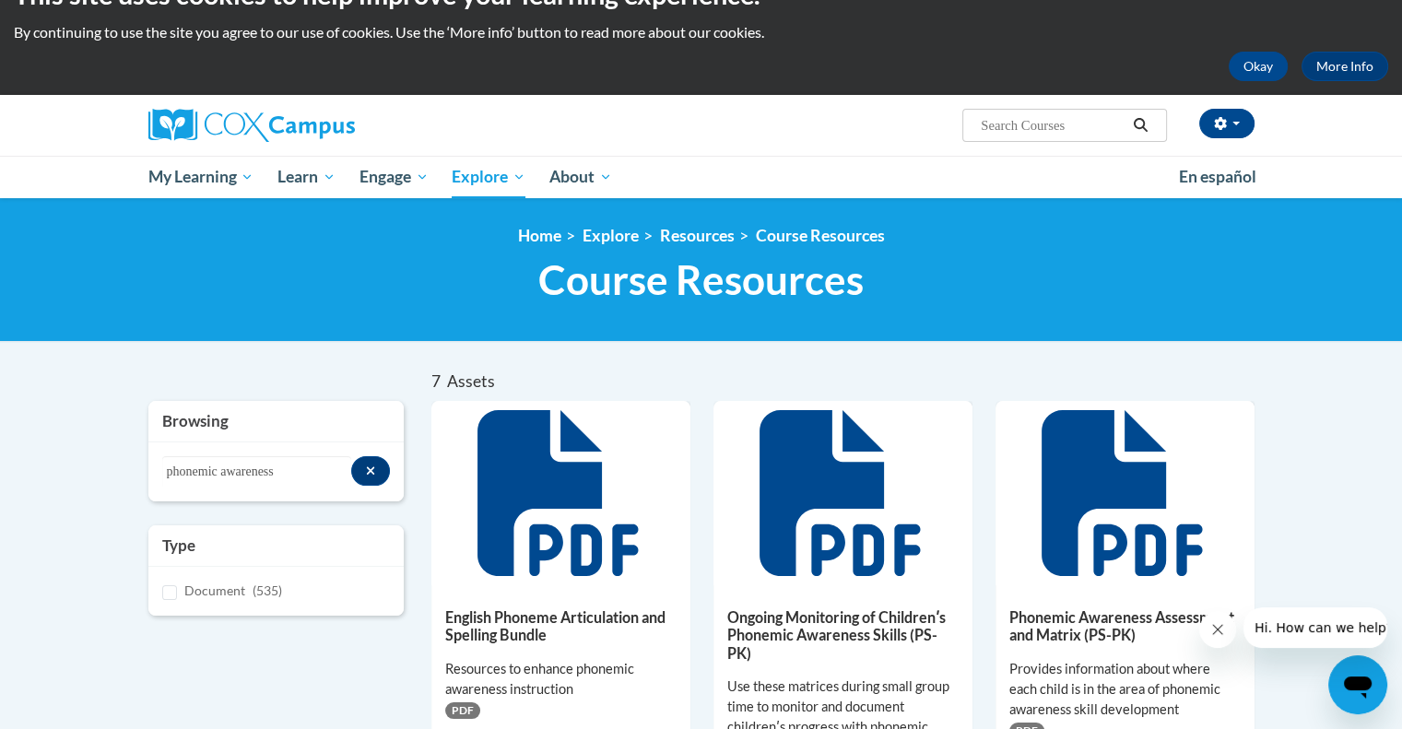
scroll to position [0, 0]
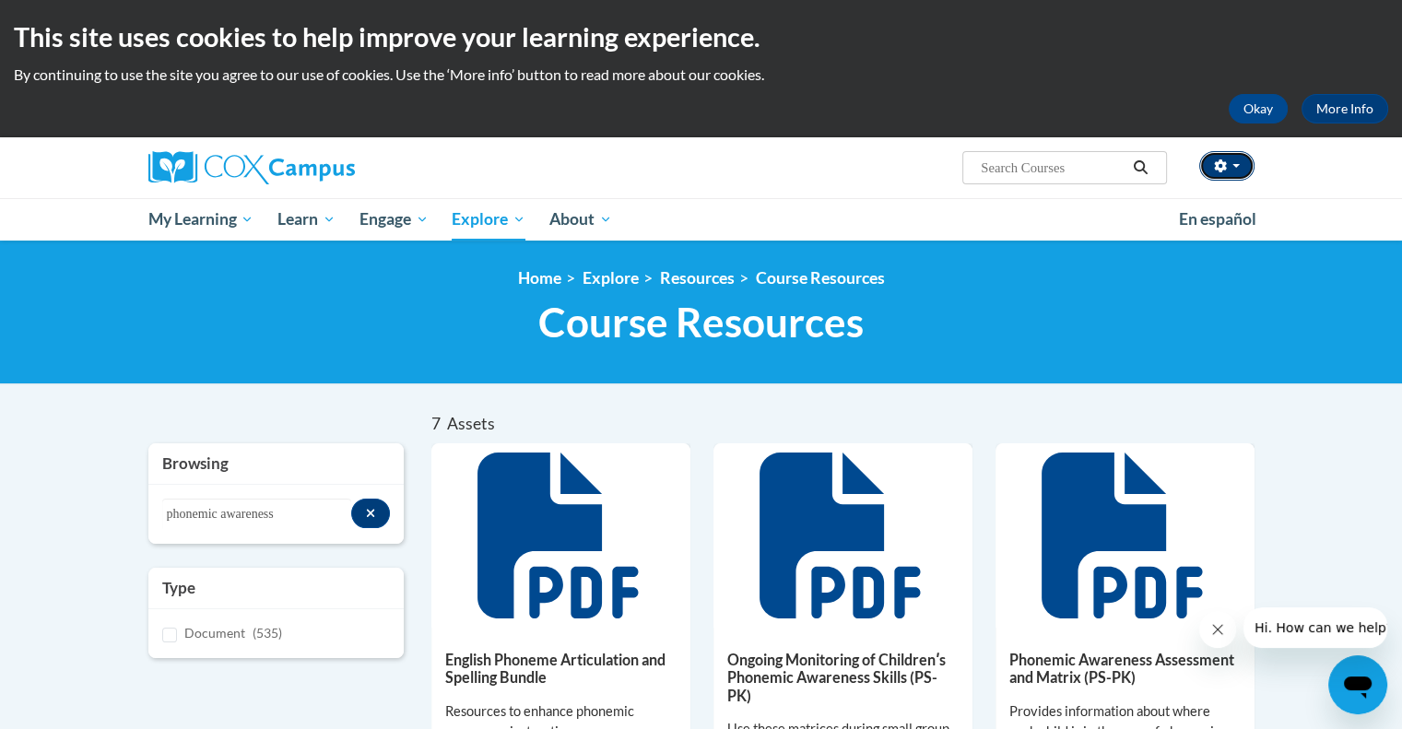
click at [1238, 165] on span "button" at bounding box center [1235, 166] width 7 height 4
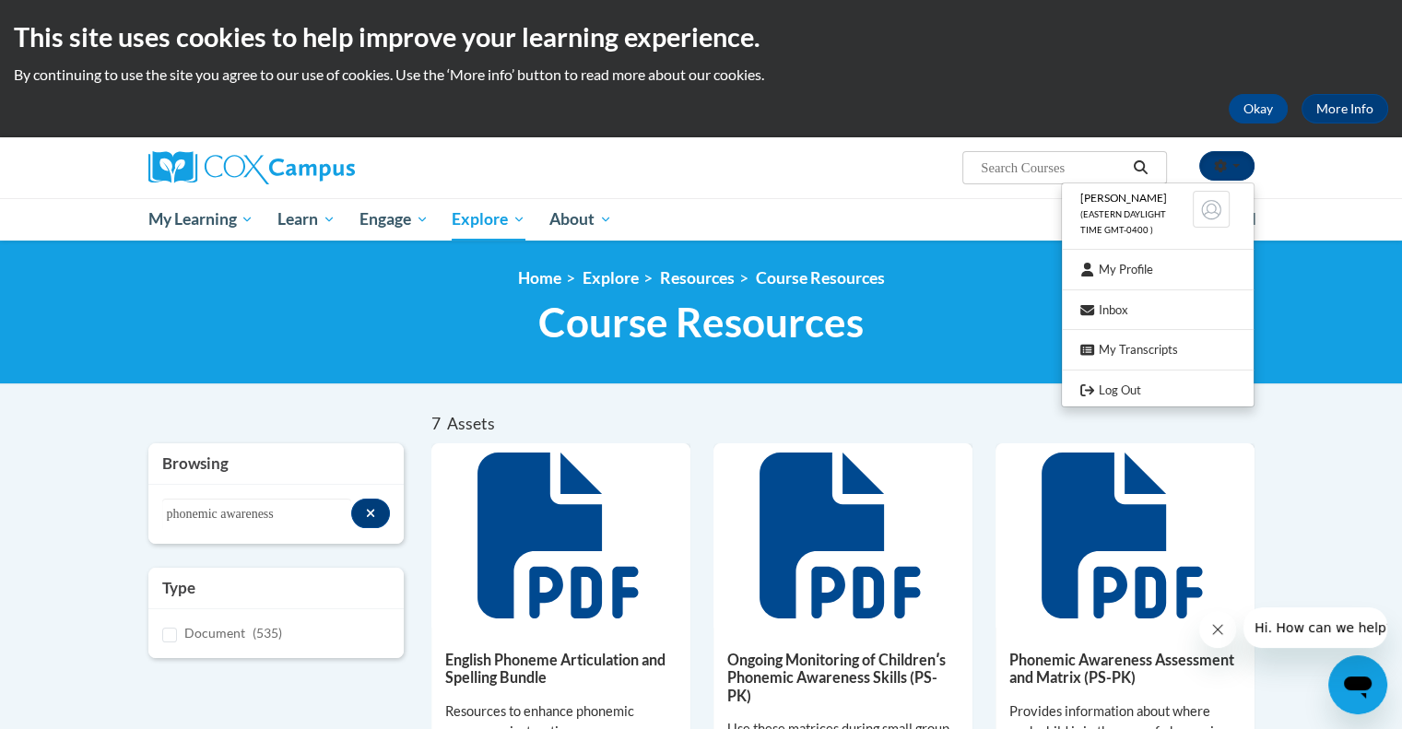
click at [1238, 165] on span "button" at bounding box center [1235, 166] width 7 height 4
